Goal: Task Accomplishment & Management: Use online tool/utility

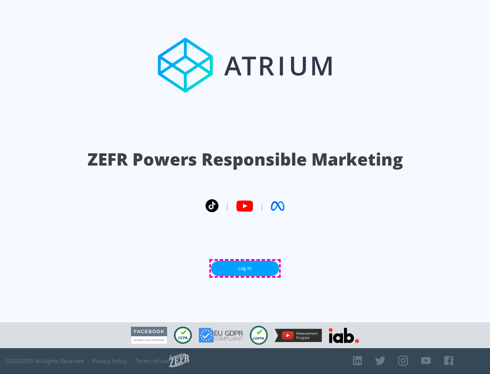
click at [245, 268] on link "Log In" at bounding box center [245, 268] width 68 height 15
